Goal: Navigation & Orientation: Find specific page/section

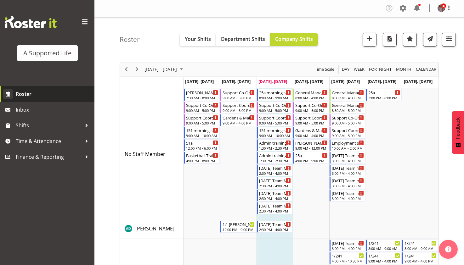
click at [33, 89] on link "Roster" at bounding box center [47, 94] width 94 height 16
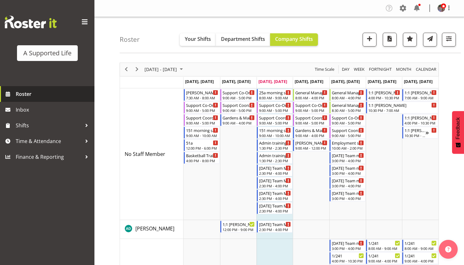
click at [64, 98] on span "Roster" at bounding box center [54, 93] width 76 height 9
